Goal: Task Accomplishment & Management: Use online tool/utility

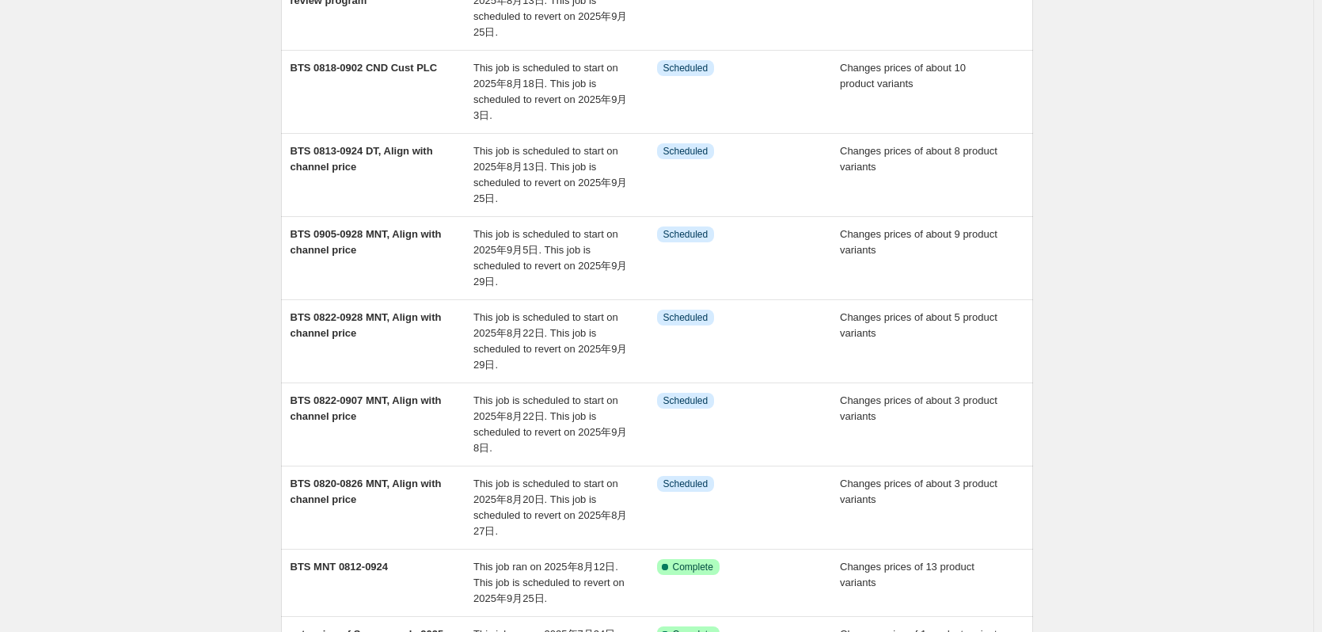
scroll to position [238, 0]
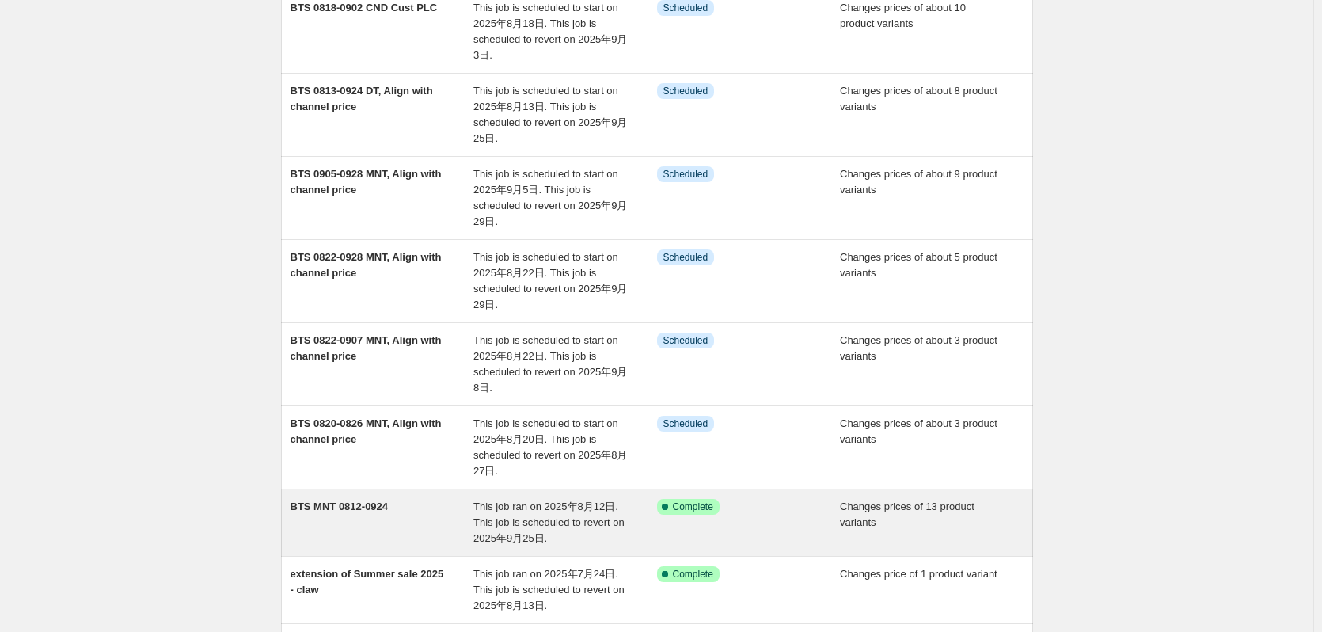
click at [402, 506] on div "BTS MNT 0812-0924" at bounding box center [383, 523] width 184 height 48
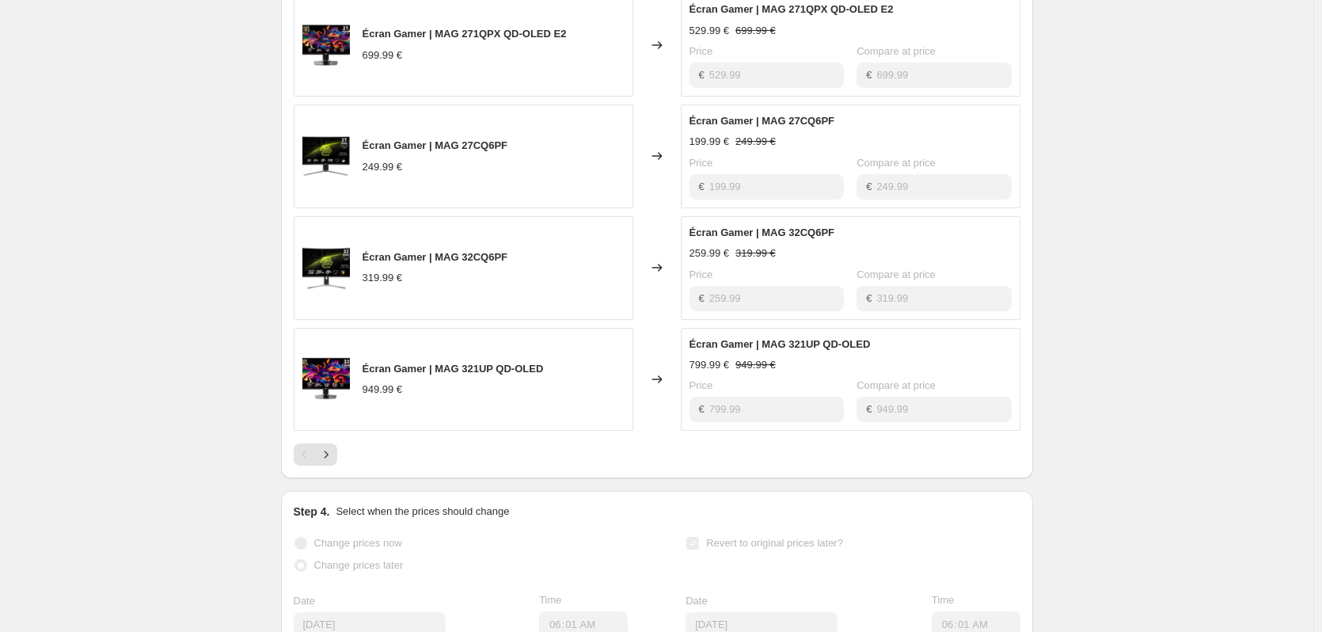
scroll to position [871, 0]
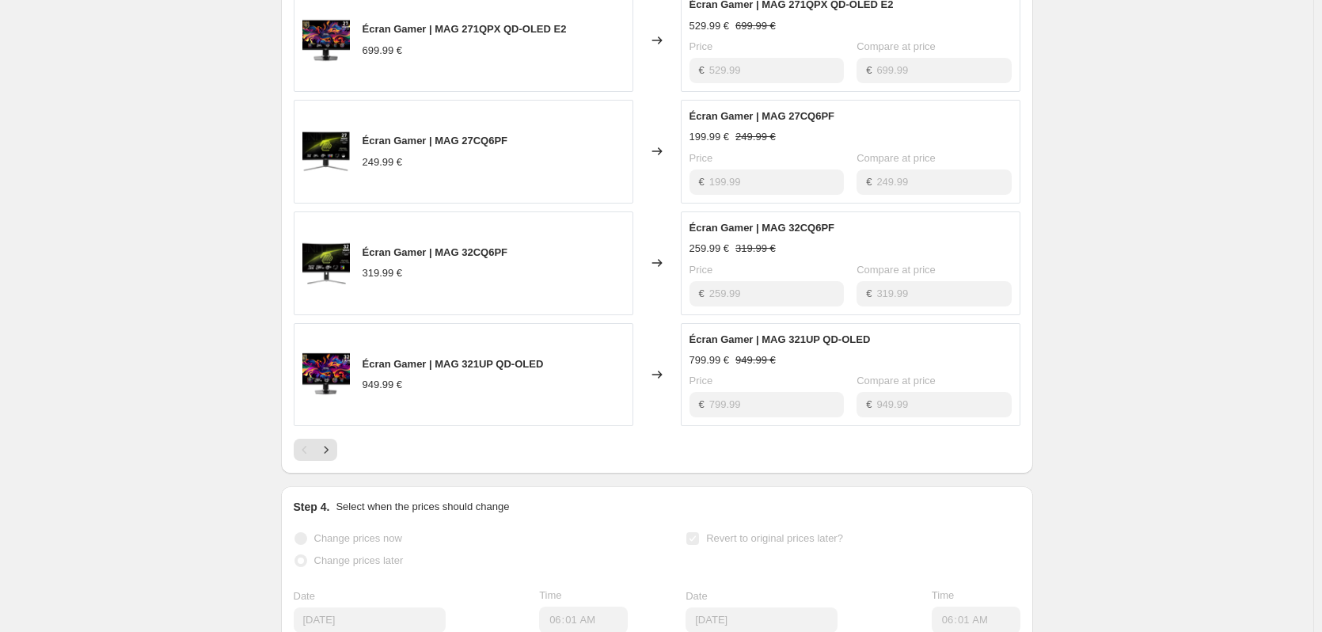
click at [335, 466] on div "PRICE CHANGE RECAP 13 product variants were affected by this price change: Écra…" at bounding box center [657, 148] width 752 height 652
click at [333, 454] on icon "Next" at bounding box center [326, 450] width 16 height 16
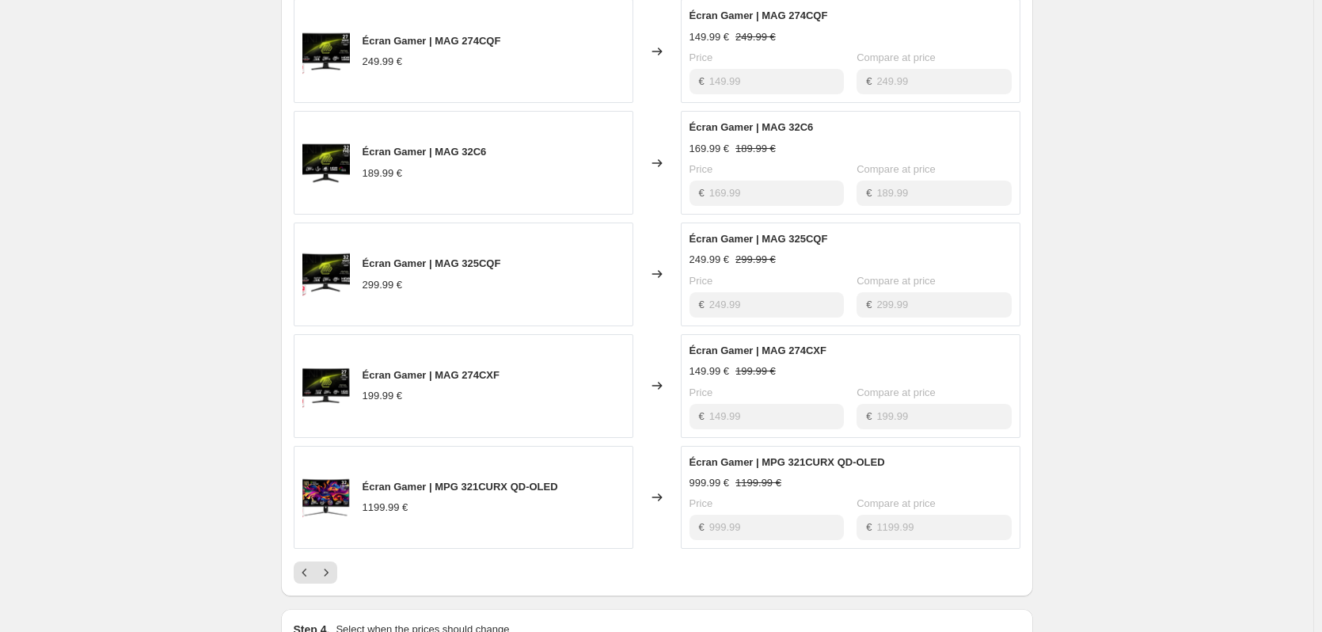
scroll to position [713, 0]
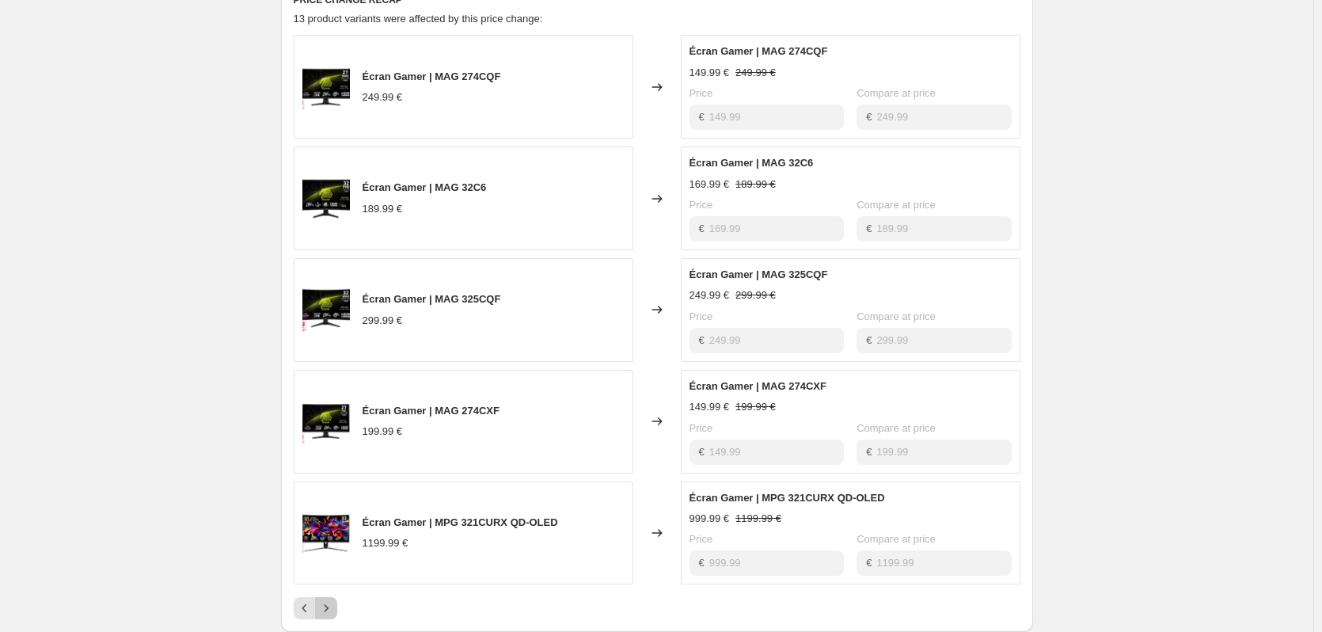
click at [333, 606] on icon "Next" at bounding box center [326, 608] width 16 height 16
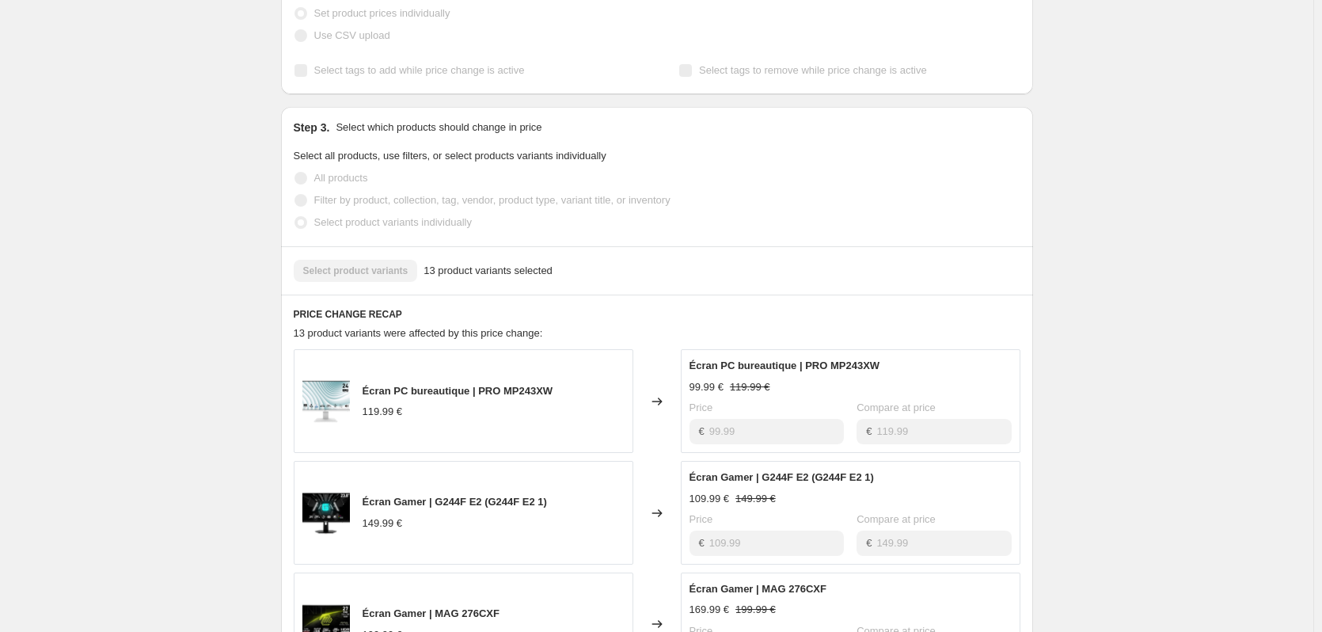
scroll to position [396, 0]
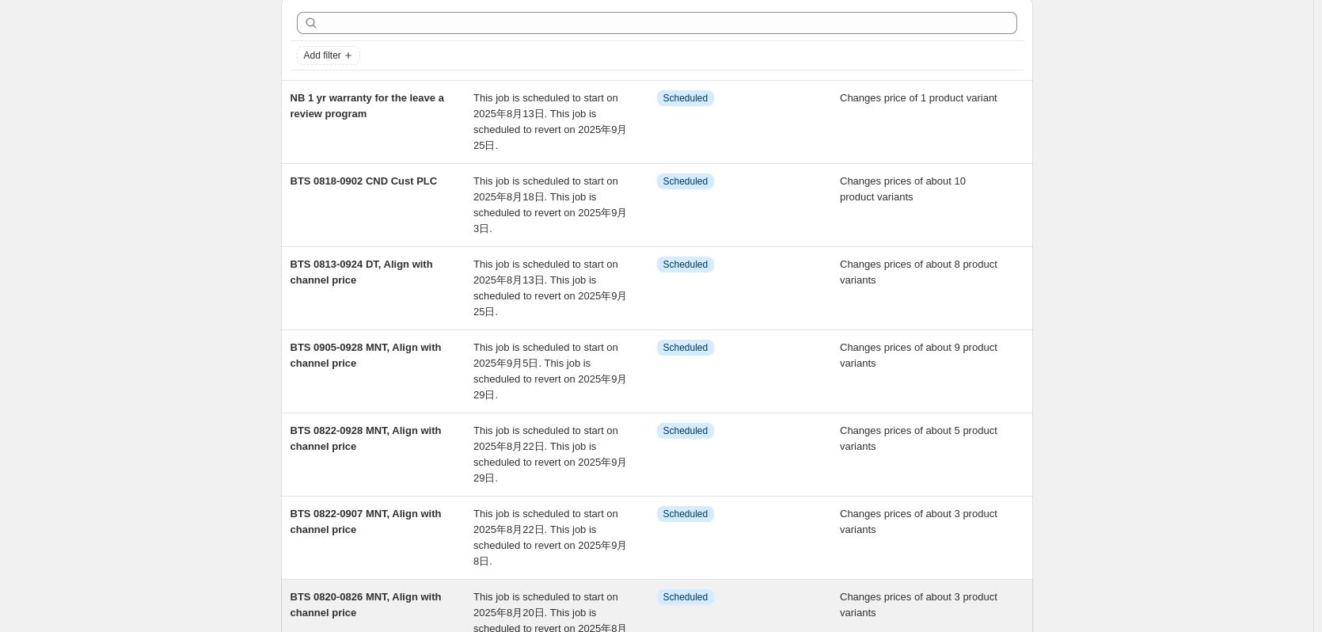
scroll to position [79, 0]
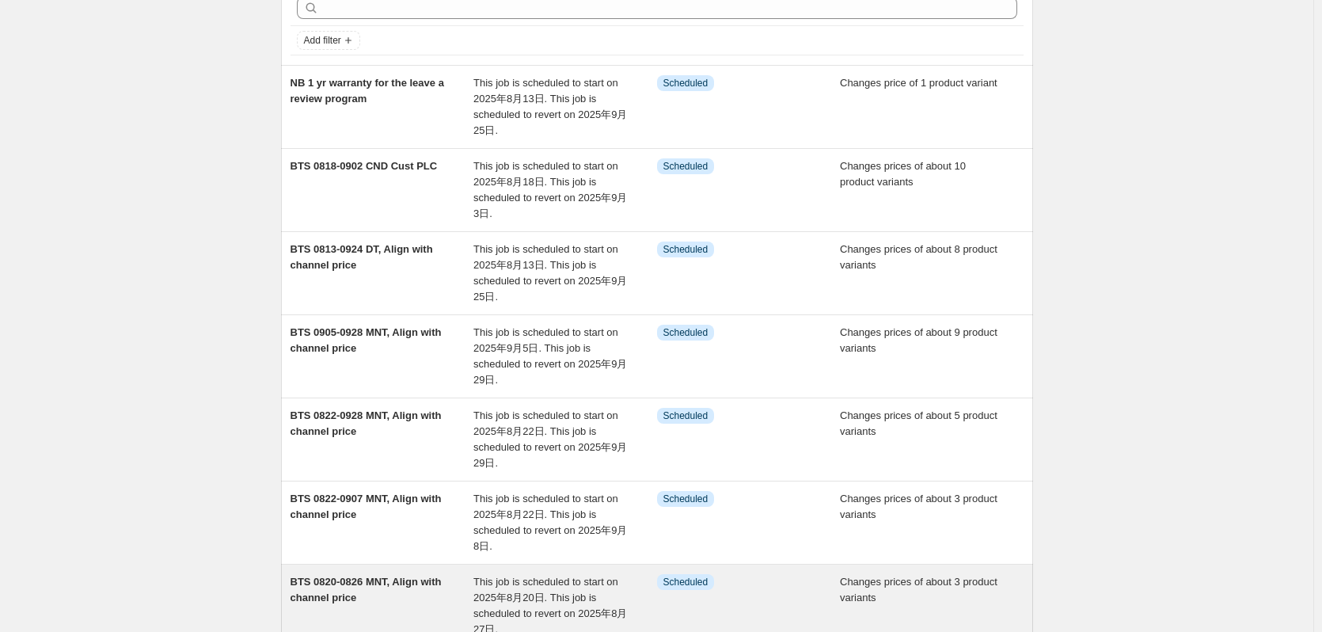
click at [404, 593] on div "BTS 0820-0826 MNT, Align with channel price" at bounding box center [383, 605] width 184 height 63
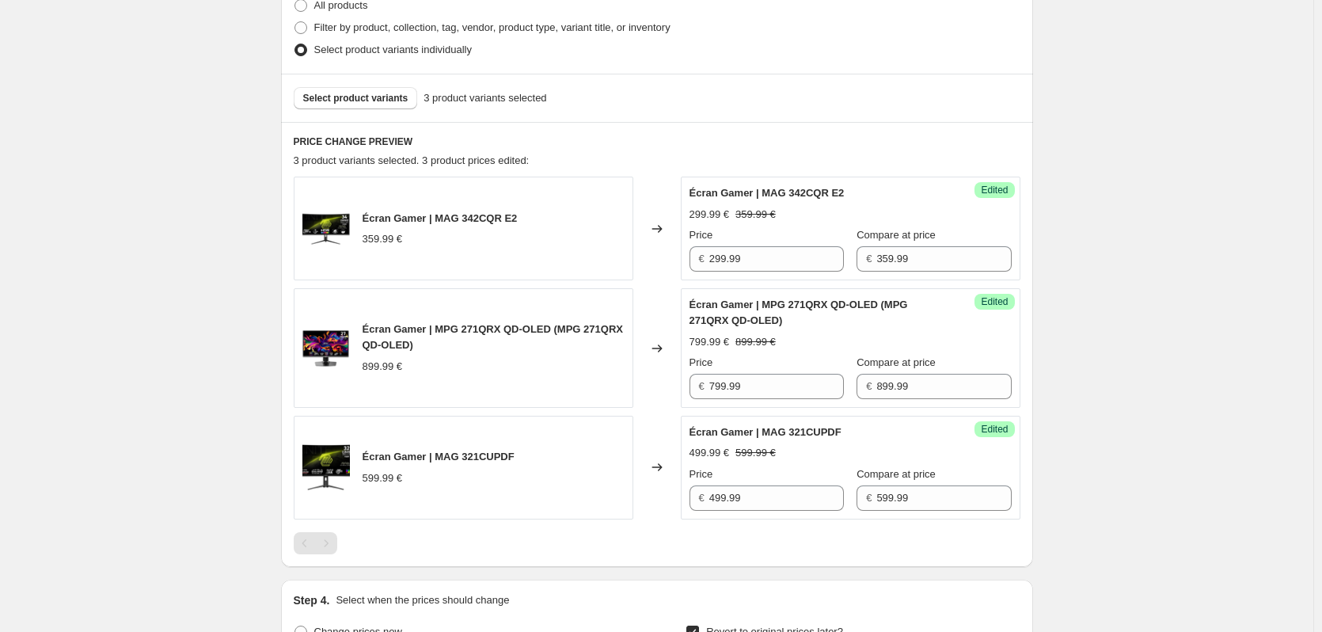
scroll to position [317, 0]
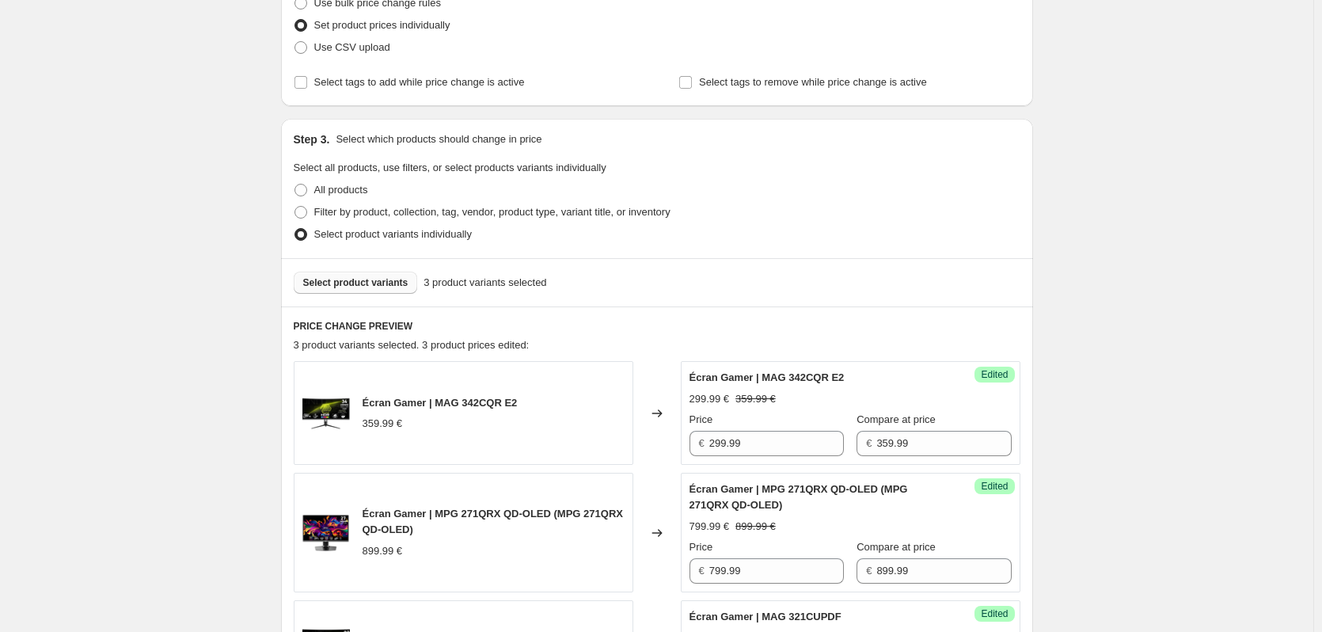
click at [369, 290] on button "Select product variants" at bounding box center [356, 283] width 124 height 22
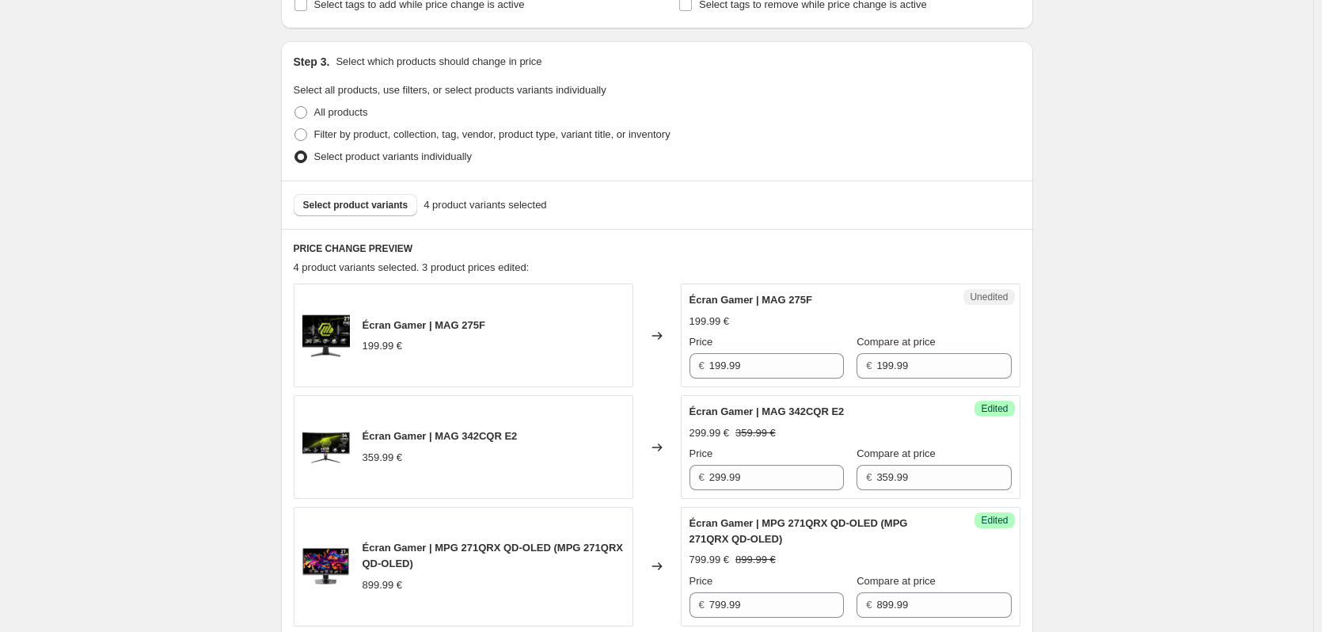
scroll to position [396, 0]
click at [786, 379] on div "Unedited Écran Gamer | MAG 275F 199.99 € Price € 199.99 Compare at price € 199.…" at bounding box center [851, 334] width 340 height 104
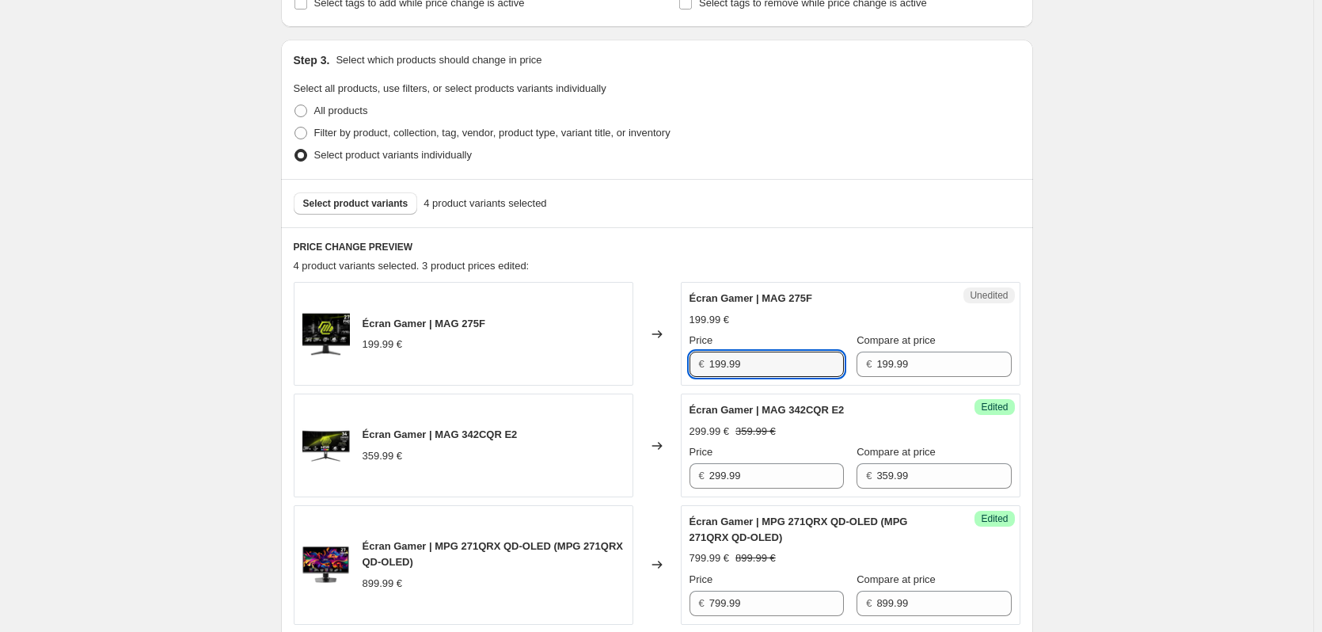
drag, startPoint x: 786, startPoint y: 371, endPoint x: 660, endPoint y: 384, distance: 127.4
click at [659, 382] on div "Écran Gamer | MAG 275F 199.99 € Changed to Unedited Écran Gamer | MAG 275F 199.…" at bounding box center [657, 334] width 727 height 104
type input "159.99"
click at [1198, 272] on div "BTS 0820-0826 MNT, Align with channel price. This page is ready BTS 0820-0826 M…" at bounding box center [657, 464] width 1314 height 1721
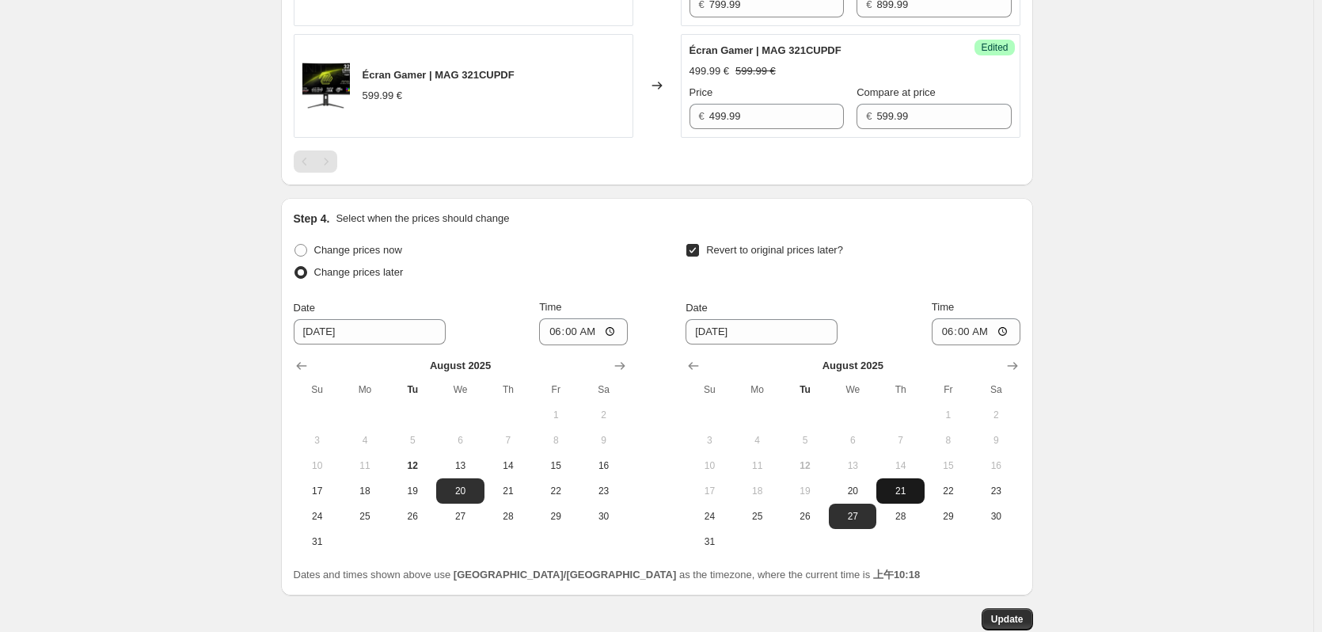
scroll to position [1089, 0]
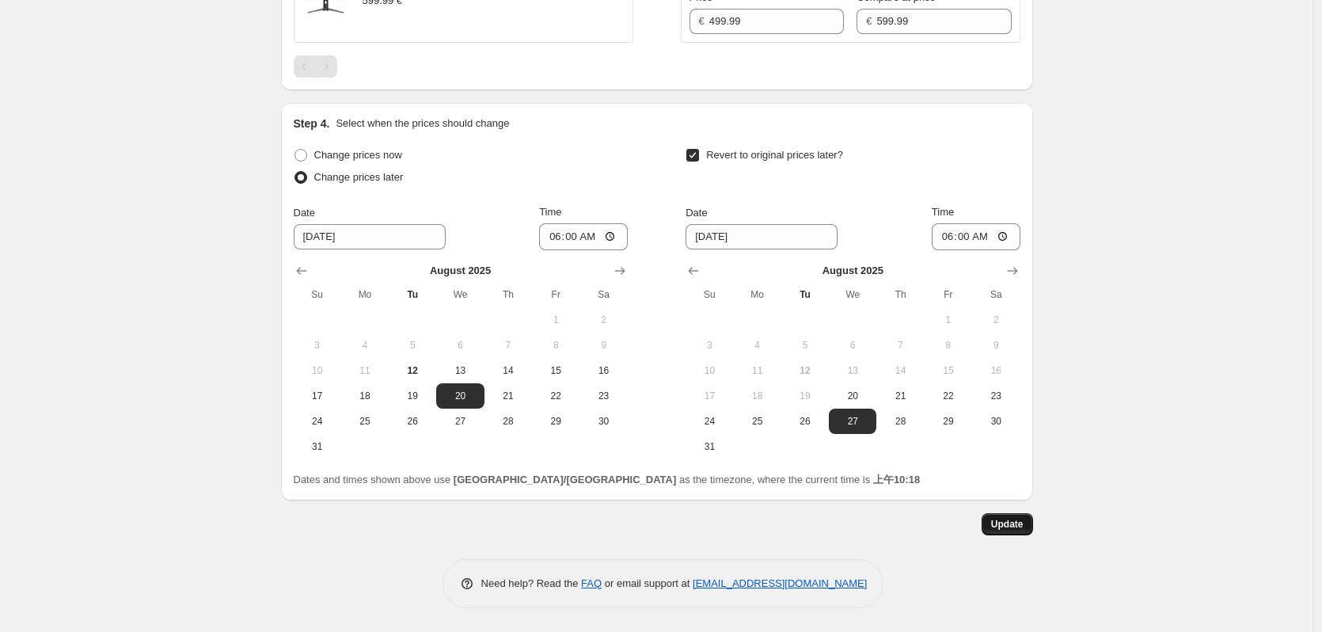
click at [1012, 520] on span "Update" at bounding box center [1007, 524] width 32 height 13
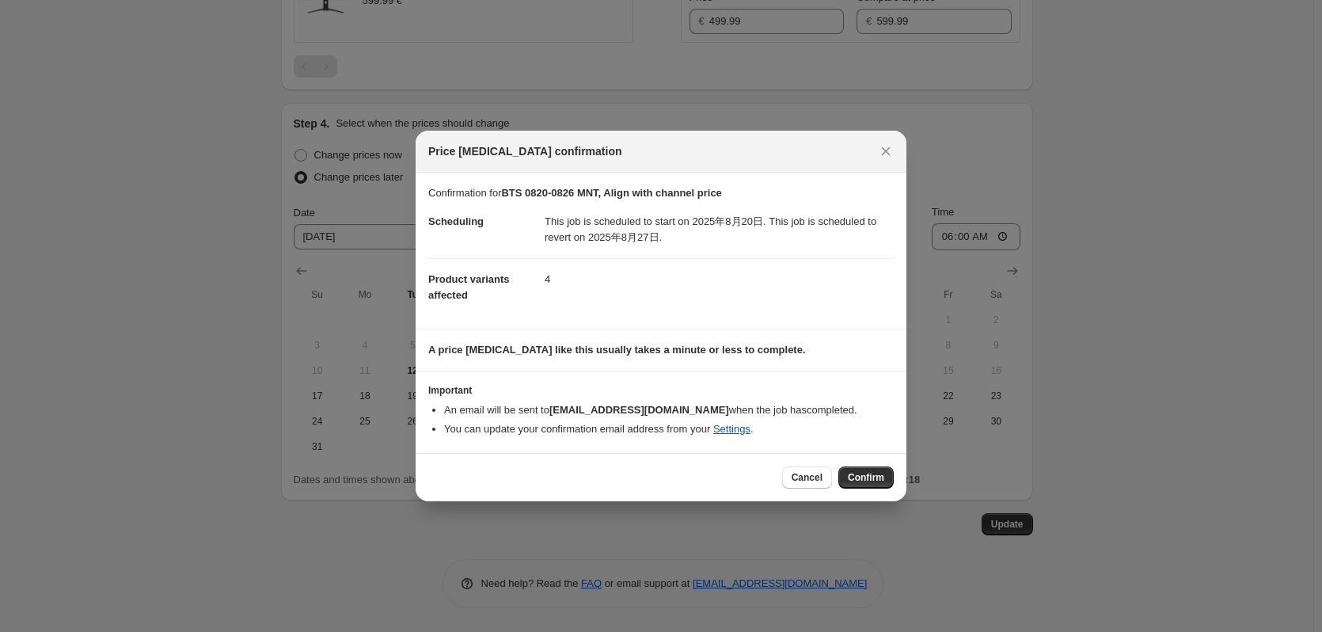
click at [859, 479] on span "Confirm" at bounding box center [866, 477] width 36 height 13
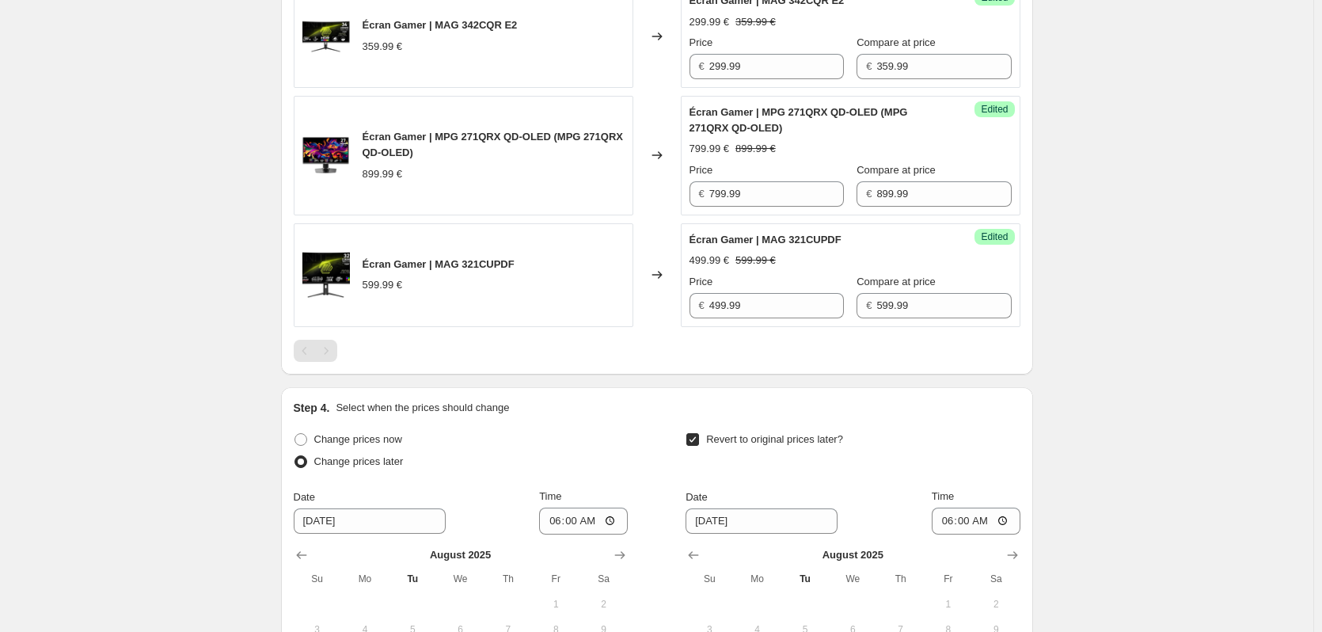
scroll to position [773, 0]
